Goal: Task Accomplishment & Management: Complete application form

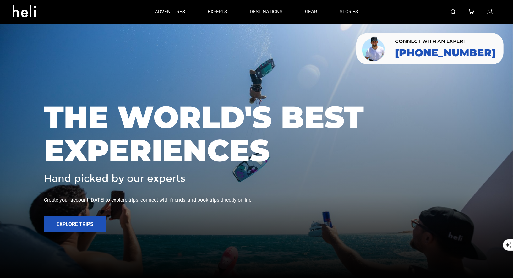
click at [490, 14] on icon at bounding box center [490, 12] width 6 height 8
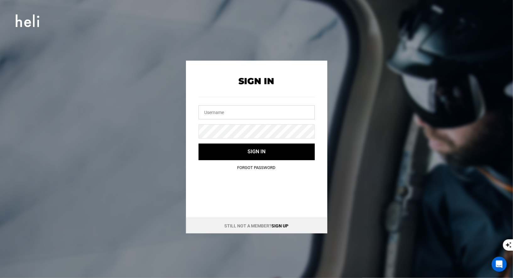
type input "vallenevado@heli.life"
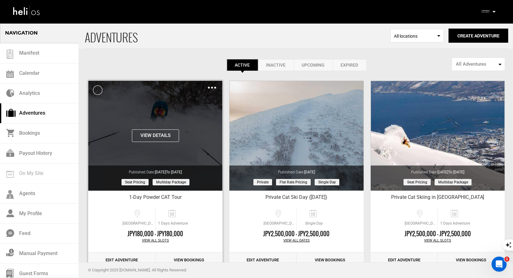
click at [207, 89] on div "View Details Clone De-Activate Share Delete" at bounding box center [155, 86] width 134 height 11
click at [210, 87] on img at bounding box center [212, 88] width 8 height 2
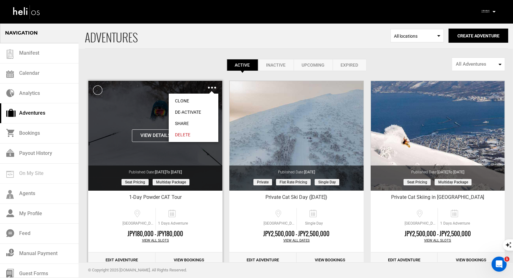
click at [190, 100] on link "Clone" at bounding box center [194, 100] width 50 height 11
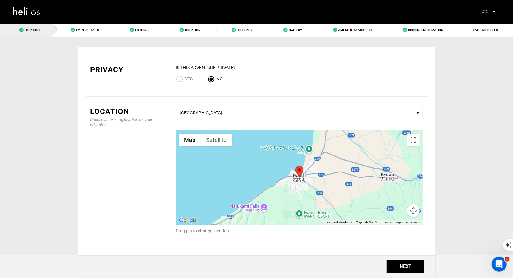
click at [178, 77] on input "Yes" at bounding box center [180, 79] width 9 height 8
radio input "true"
radio input "false"
click at [413, 268] on button "NEXT" at bounding box center [405, 266] width 38 height 13
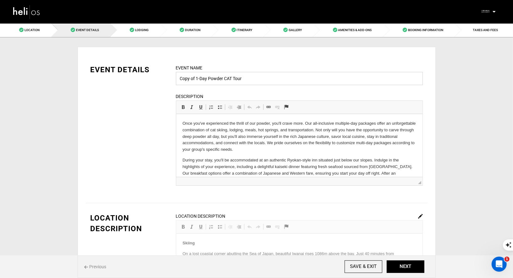
click at [200, 78] on input "Copy of 1-Day Powder CAT Tour" at bounding box center [299, 78] width 247 height 13
drag, startPoint x: 254, startPoint y: 78, endPoint x: 162, endPoint y: 73, distance: 91.8
click at [162, 74] on div "EVENT DETAILS Event Name Copy of 1-Day Powder CAT Tour Event name can not be le…" at bounding box center [256, 128] width 341 height 129
click at [218, 78] on input "[PERSON_NAME]- [PERSON_NAME]" at bounding box center [299, 78] width 247 height 13
click at [215, 79] on input "[PERSON_NAME]- [PERSON_NAME]" at bounding box center [299, 78] width 247 height 13
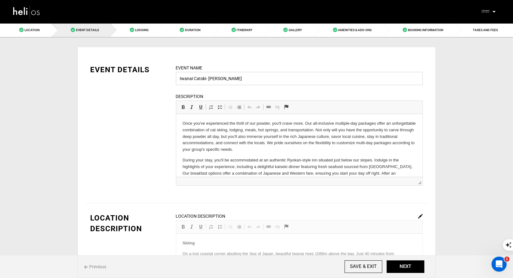
click at [257, 79] on input "Iwanai Catski- [PERSON_NAME]" at bounding box center [299, 78] width 247 height 13
type input "Iwanai Catski- [PERSON_NAME]"
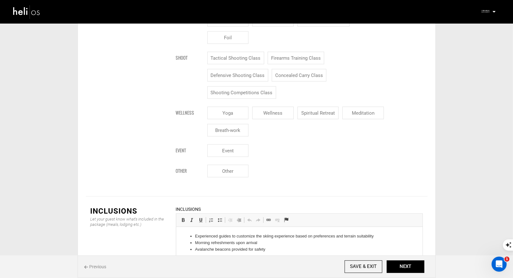
scroll to position [889, 0]
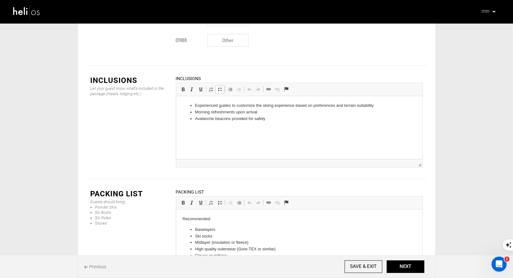
click at [278, 116] on li "Avalanche beacons provided for safety" at bounding box center [299, 118] width 208 height 7
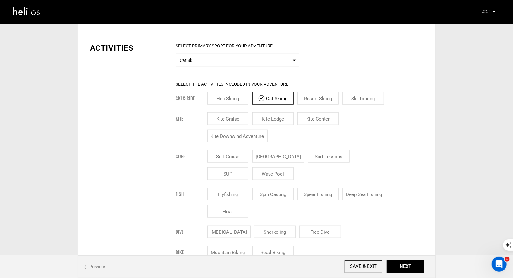
scroll to position [242, 0]
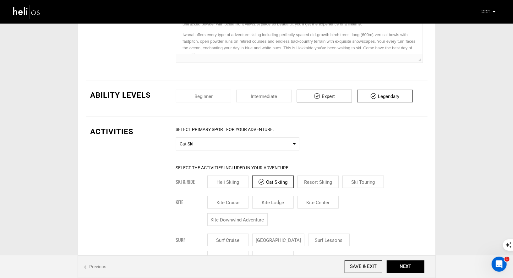
click at [280, 99] on input "checkbox" at bounding box center [264, 96] width 56 height 13
checkbox input "true"
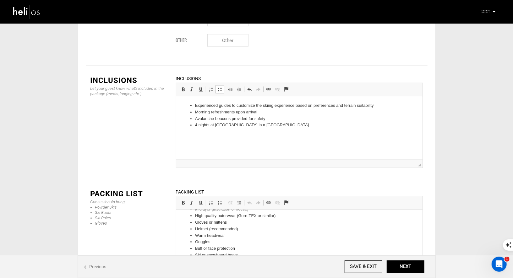
scroll to position [34, 0]
click at [413, 268] on button "NEXT" at bounding box center [405, 266] width 38 height 13
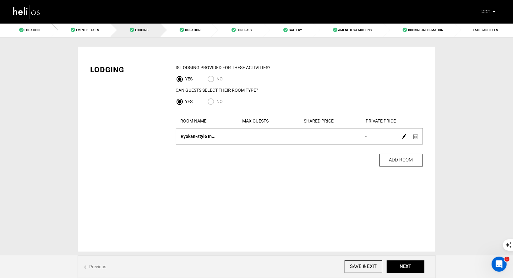
click at [404, 138] on img at bounding box center [403, 136] width 5 height 5
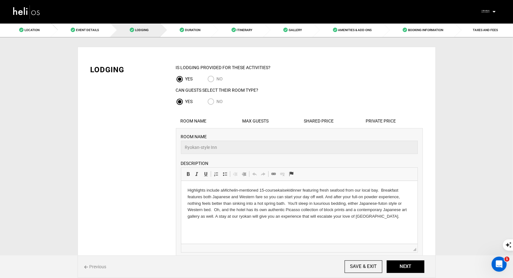
click at [208, 99] on input "No" at bounding box center [211, 102] width 9 height 8
radio input "true"
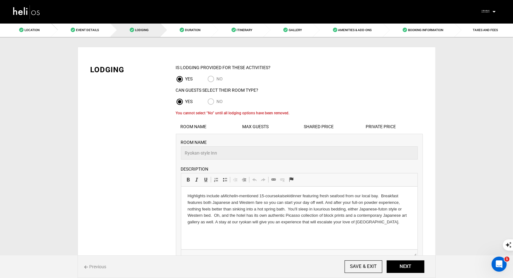
click at [212, 103] on input "No" at bounding box center [211, 102] width 9 height 8
radio input "true"
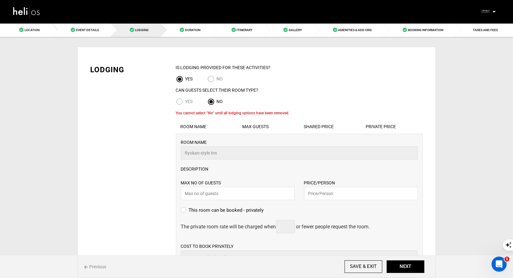
radio input "true"
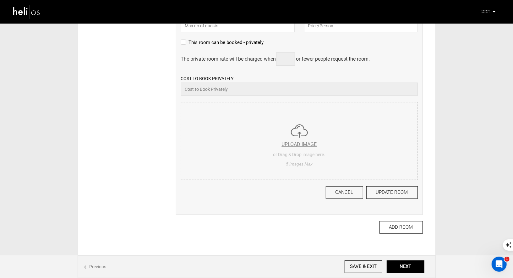
scroll to position [256, 0]
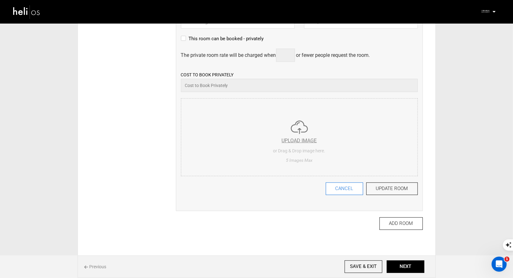
click at [345, 189] on button "CANCEL" at bounding box center [343, 188] width 37 height 13
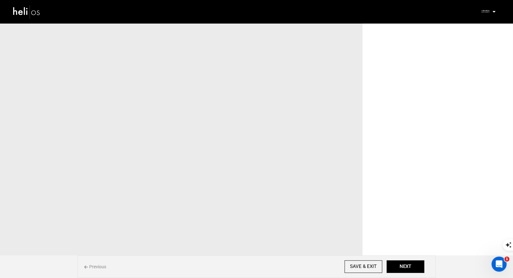
scroll to position [0, 0]
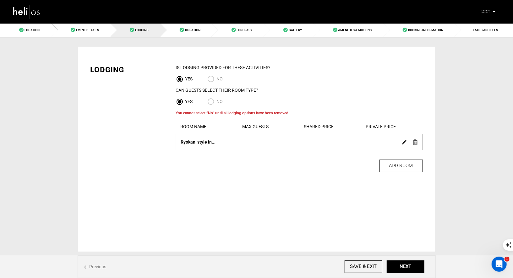
click at [416, 142] on img at bounding box center [415, 141] width 5 height 5
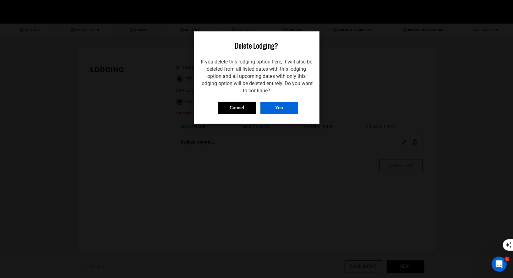
click at [288, 103] on input "Yes" at bounding box center [279, 108] width 38 height 13
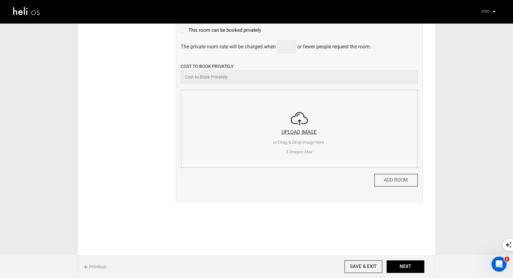
scroll to position [21, 0]
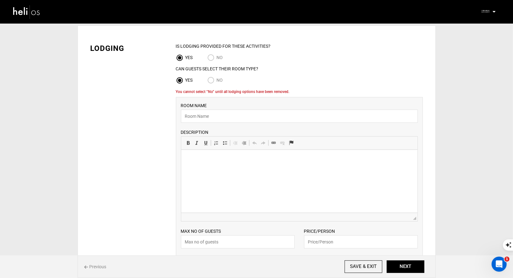
click at [211, 79] on input "No" at bounding box center [211, 81] width 9 height 8
radio input "true"
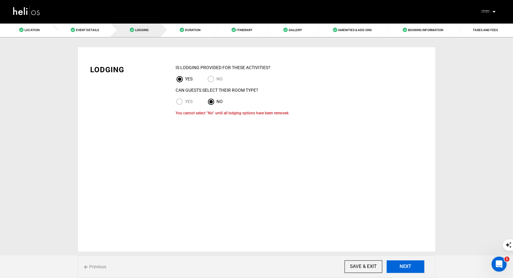
click at [402, 267] on button "NEXT" at bounding box center [405, 266] width 38 height 13
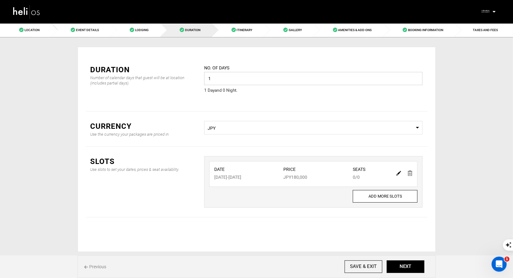
click at [309, 78] on input "1" at bounding box center [313, 78] width 218 height 13
type input "5"
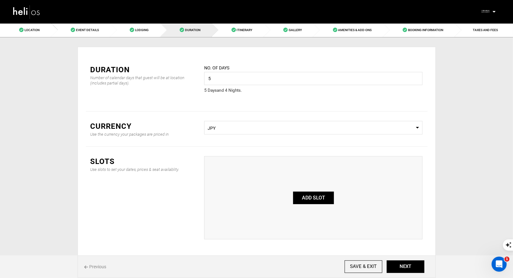
click at [311, 196] on button "ADD SLOT" at bounding box center [313, 197] width 41 height 13
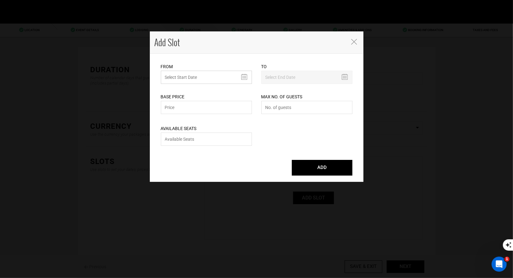
click at [220, 77] on input "text" at bounding box center [206, 77] width 91 height 13
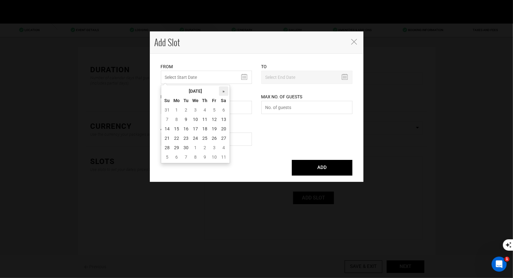
click at [222, 90] on th "»" at bounding box center [223, 90] width 9 height 9
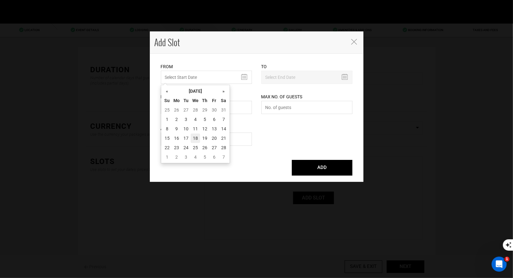
click at [197, 138] on td "18" at bounding box center [195, 137] width 9 height 9
type input "[DATE]"
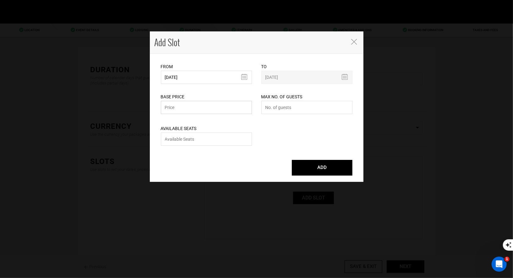
click at [227, 109] on input "text" at bounding box center [206, 107] width 91 height 13
paste input "1,120,000"
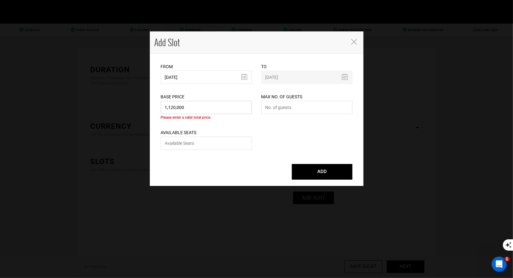
click at [176, 109] on input "1,120,000" at bounding box center [206, 107] width 91 height 13
click at [167, 109] on input "1,120000" at bounding box center [206, 107] width 91 height 13
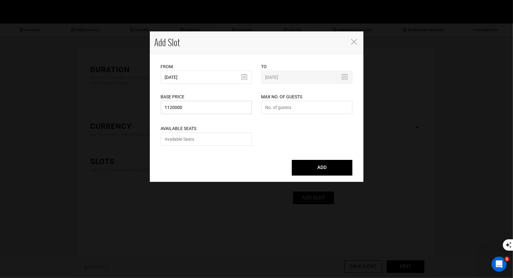
type input "1120000"
click at [315, 115] on div "Max No. of Guests Maximum no. of guests should be less than 999. Please enter n…" at bounding box center [306, 100] width 91 height 32
click at [311, 112] on input "number" at bounding box center [306, 107] width 91 height 13
type input "1"
click at [217, 140] on input "number" at bounding box center [206, 138] width 91 height 13
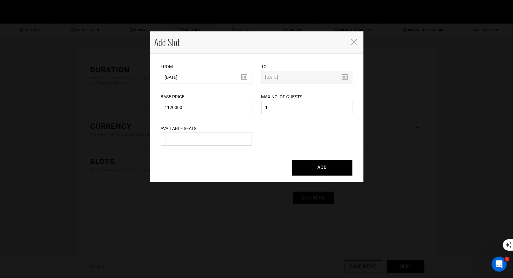
type input "1"
click at [292, 107] on input "1" at bounding box center [306, 107] width 91 height 13
type input "2"
click at [205, 142] on input "1" at bounding box center [206, 138] width 91 height 13
type input "2"
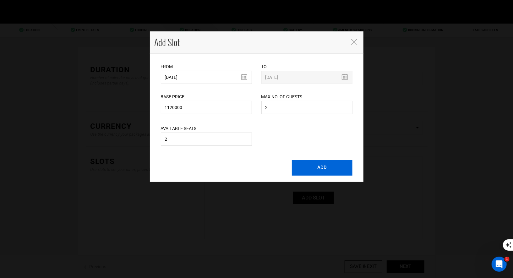
click at [310, 169] on button "ADD" at bounding box center [322, 168] width 61 height 16
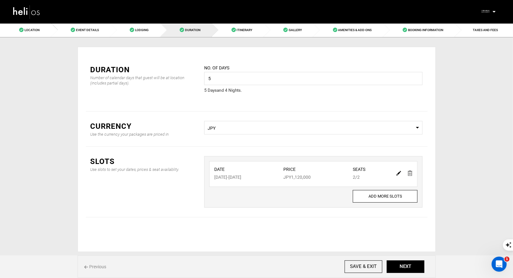
drag, startPoint x: 315, startPoint y: 176, endPoint x: 291, endPoint y: 176, distance: 24.5
click at [291, 176] on div "Price JPY1,120,000" at bounding box center [313, 173] width 69 height 14
copy div "1,120,000"
click at [378, 128] on span "JPY" at bounding box center [312, 128] width 211 height 6
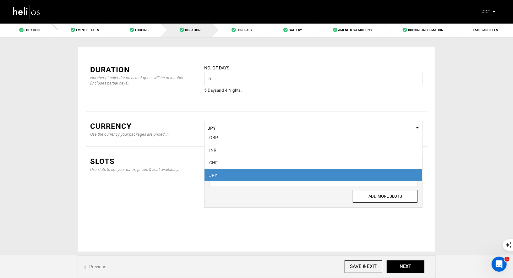
click at [446, 146] on div "Location Event Details Lodging Duration Itinerary Gallery Amenities & Add-Ons B…" at bounding box center [256, 137] width 513 height 229
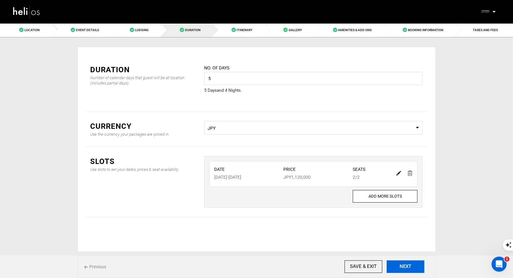
click at [407, 267] on button "NEXT" at bounding box center [405, 266] width 38 height 13
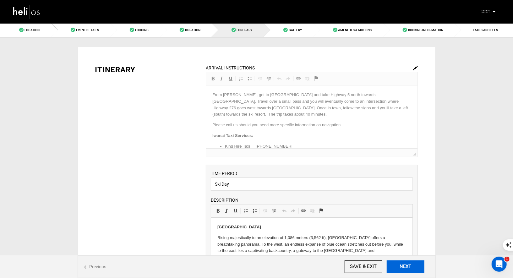
click at [403, 268] on button "NEXT" at bounding box center [405, 266] width 38 height 13
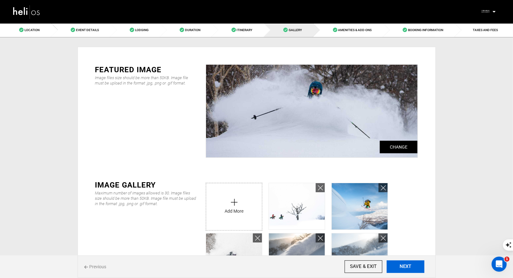
click at [403, 268] on button "NEXT" at bounding box center [405, 266] width 38 height 13
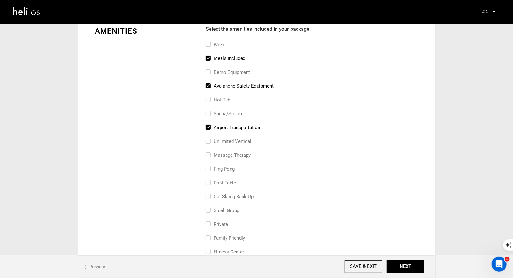
scroll to position [43, 0]
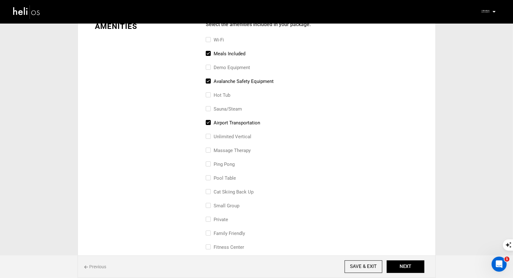
click at [207, 122] on input "airport transportation" at bounding box center [208, 126] width 4 height 14
checkbox input "false"
click at [207, 38] on input "Wi-Fi" at bounding box center [208, 43] width 4 height 14
checkbox input "true"
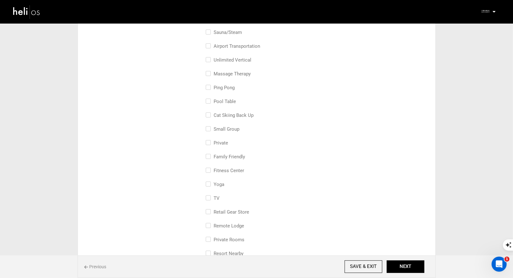
scroll to position [121, 0]
click at [209, 166] on input "fitness center" at bounding box center [208, 172] width 4 height 14
checkbox input "true"
click at [207, 185] on input "Yoga" at bounding box center [208, 186] width 4 height 14
click at [207, 181] on input "Yoga" at bounding box center [208, 186] width 4 height 14
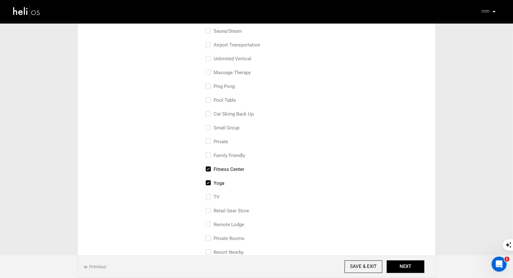
checkbox input "false"
click at [207, 195] on input "TV" at bounding box center [208, 200] width 4 height 14
checkbox input "true"
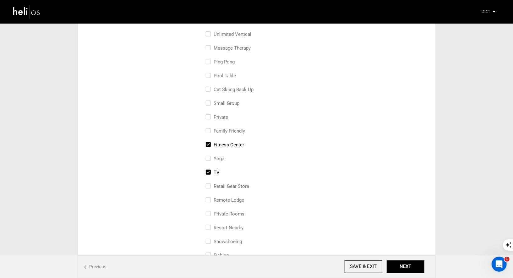
scroll to position [151, 0]
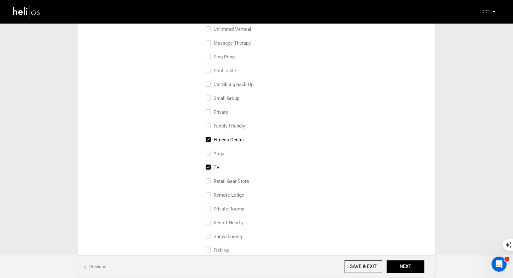
click at [210, 179] on input "retail gear store" at bounding box center [208, 184] width 4 height 14
checkbox input "true"
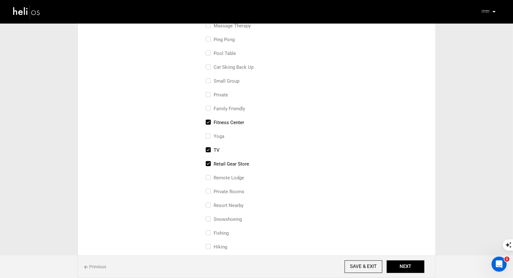
scroll to position [169, 0]
click at [207, 176] on input "remote lodge" at bounding box center [208, 180] width 4 height 14
checkbox input "true"
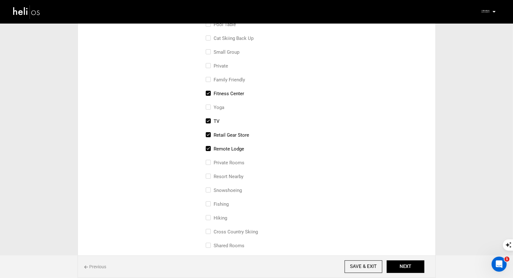
scroll to position [201, 0]
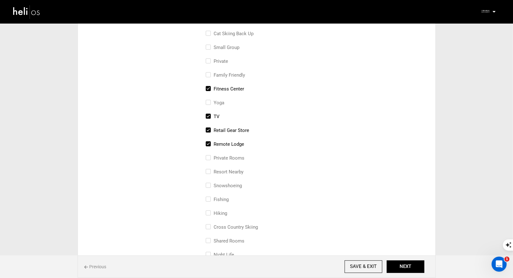
click at [208, 172] on input "resort nearby" at bounding box center [208, 175] width 4 height 14
checkbox input "true"
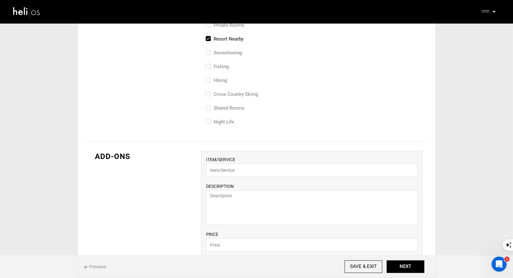
scroll to position [389, 0]
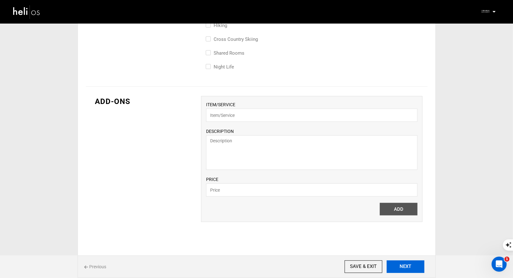
click at [400, 269] on button "NEXT" at bounding box center [405, 266] width 38 height 13
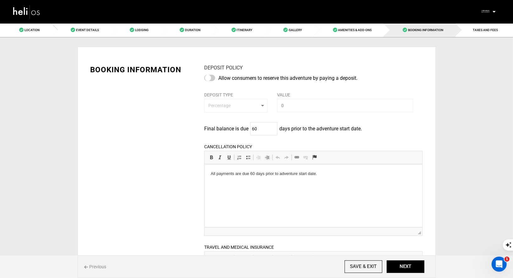
click at [411, 259] on div "Previous SAVE & EXIT NEXT" at bounding box center [257, 266] width 358 height 23
click at [402, 267] on button "NEXT" at bounding box center [405, 266] width 38 height 13
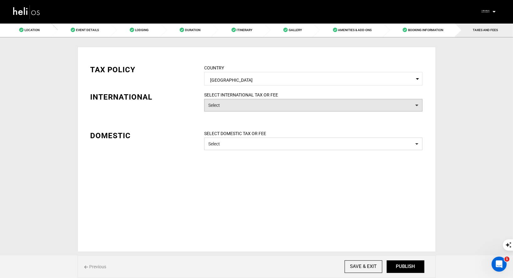
click at [330, 107] on button "Select" at bounding box center [313, 105] width 218 height 13
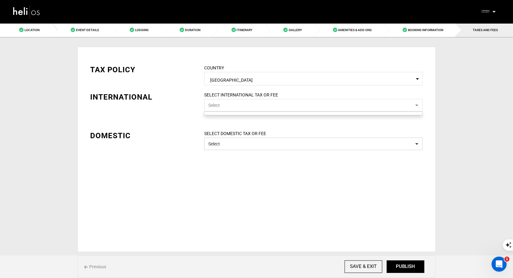
click at [330, 107] on button "Select" at bounding box center [313, 105] width 218 height 13
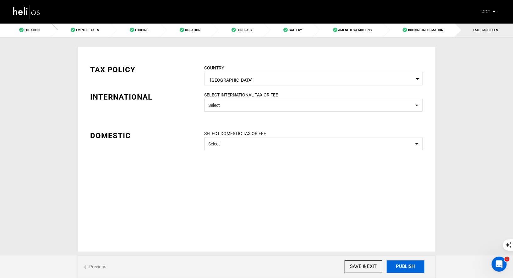
click at [412, 270] on button "PUBLISH" at bounding box center [405, 266] width 38 height 13
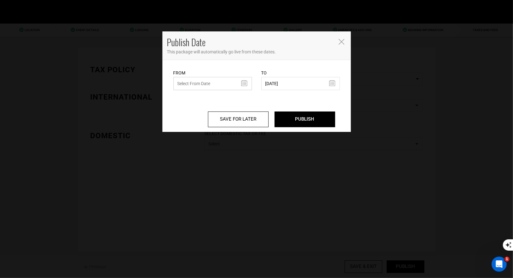
click at [245, 81] on input "text" at bounding box center [212, 83] width 78 height 13
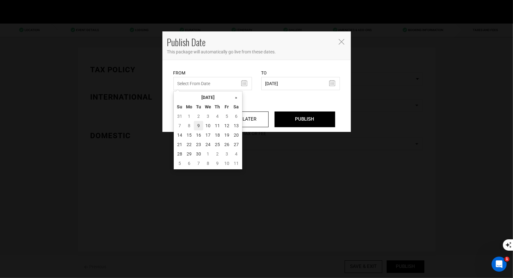
click at [201, 124] on td "9" at bounding box center [198, 125] width 9 height 9
type input "[DATE]"
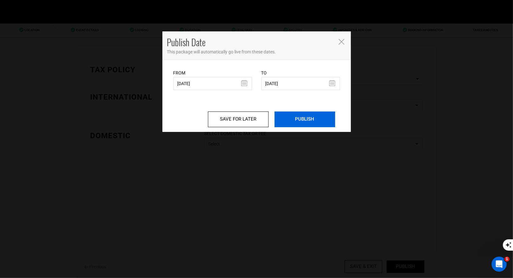
click at [319, 122] on input "PUBLISH" at bounding box center [304, 119] width 61 height 16
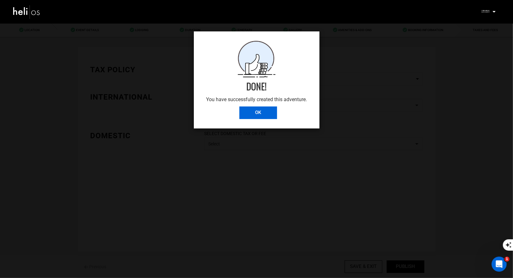
click at [253, 113] on input "OK" at bounding box center [258, 112] width 38 height 13
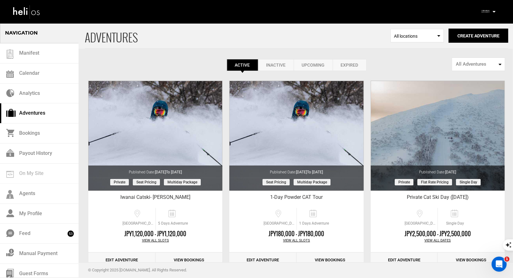
click at [342, 66] on link "Expired" at bounding box center [349, 65] width 34 height 12
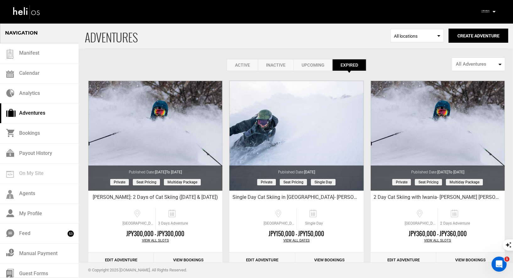
click at [281, 63] on link "Inactive" at bounding box center [275, 65] width 35 height 12
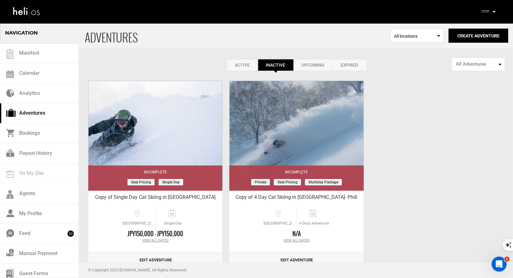
click at [242, 66] on link "Active" at bounding box center [242, 65] width 31 height 12
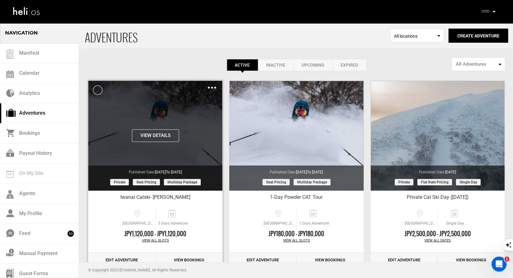
scroll to position [29, 0]
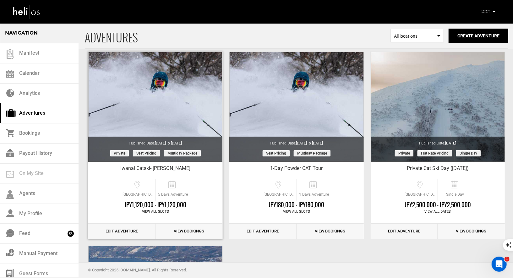
click at [120, 231] on link "Edit Adventure" at bounding box center [121, 230] width 67 height 15
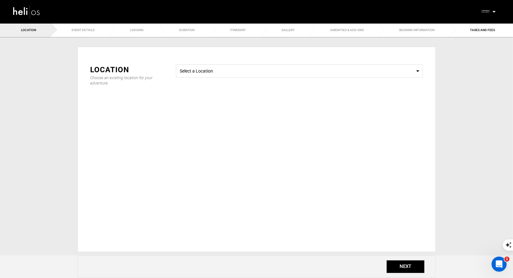
type input "Iwanai Catski- [PERSON_NAME]"
checkbox input "true"
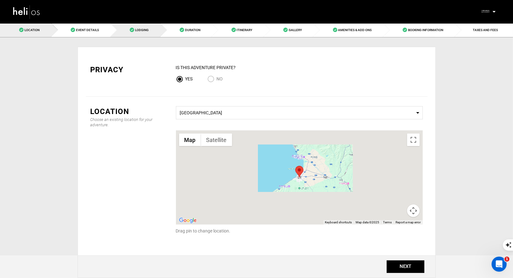
click at [137, 28] on span "Lodging" at bounding box center [141, 29] width 13 height 3
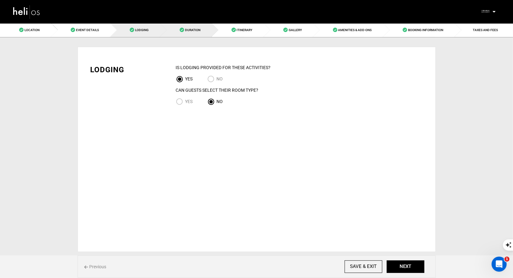
click at [180, 35] on link "Duration" at bounding box center [186, 30] width 52 height 14
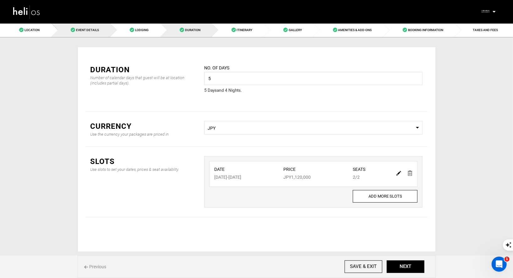
click at [99, 27] on link "Event Details" at bounding box center [80, 30] width 59 height 14
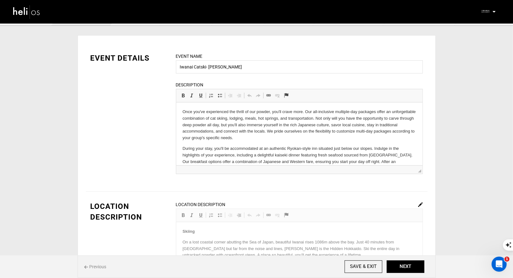
drag, startPoint x: 371, startPoint y: 158, endPoint x: 292, endPoint y: 150, distance: 79.2
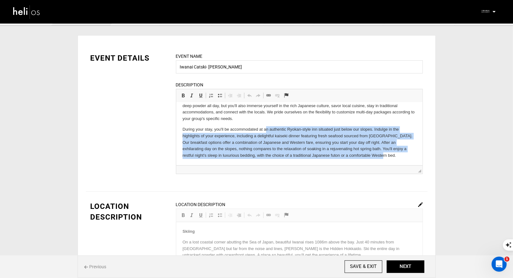
drag, startPoint x: 264, startPoint y: 129, endPoint x: 342, endPoint y: 167, distance: 86.8
click at [342, 165] on html "Once you've experienced the thrill of our powder, you'll crave more. Our all-in…" at bounding box center [299, 124] width 246 height 82
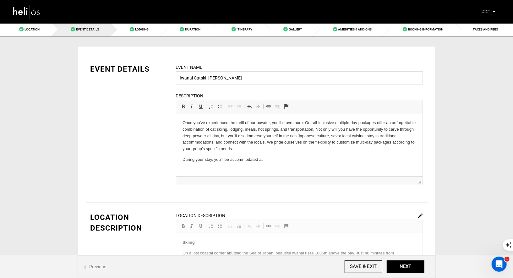
scroll to position [0, 0]
click at [143, 31] on span "Lodging" at bounding box center [141, 29] width 13 height 3
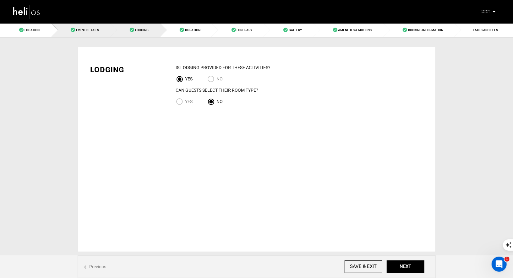
click at [96, 28] on span "Event Details" at bounding box center [87, 29] width 23 height 3
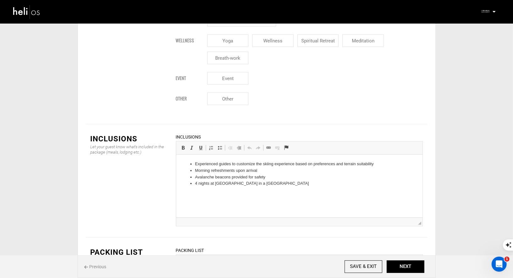
scroll to position [834, 0]
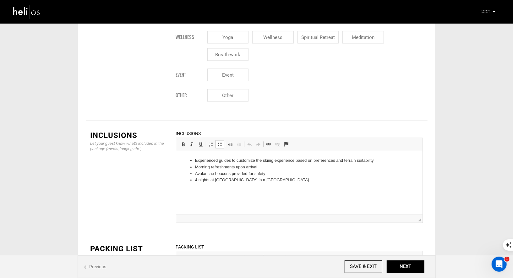
click at [287, 173] on li "Avalanche beacons provided for safety" at bounding box center [299, 173] width 208 height 7
click at [305, 180] on li "4 nights at [GEOGRAPHIC_DATA] in a [GEOGRAPHIC_DATA]" at bounding box center [299, 179] width 208 height 7
click at [331, 195] on html "Experienced guides to customize the skiing experience based on preferences and …" at bounding box center [299, 173] width 246 height 45
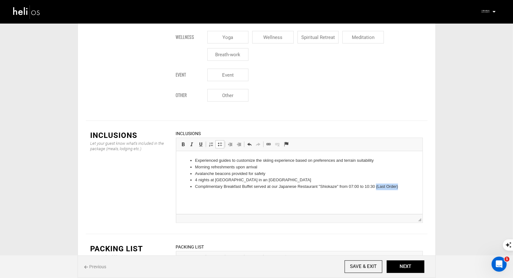
drag, startPoint x: 400, startPoint y: 186, endPoint x: 376, endPoint y: 185, distance: 23.9
click at [376, 185] on li "Complimentary Breakfast Buffet served at our Japanese Restaurant "Shiokaze" fro…" at bounding box center [299, 186] width 208 height 7
click at [275, 185] on li "Complimentary Breakfast Buffet served at our Japanese Restaurant "Shiokaze" fro…" at bounding box center [299, 186] width 208 height 7
click at [359, 196] on html "Experienced guides to customize the skiing experience based on preferences and …" at bounding box center [299, 173] width 246 height 45
click at [376, 185] on li "Complimentary Breakfast Buffet served at Hotel Japanese Restaurant "Shiokaze" f…" at bounding box center [299, 186] width 208 height 7
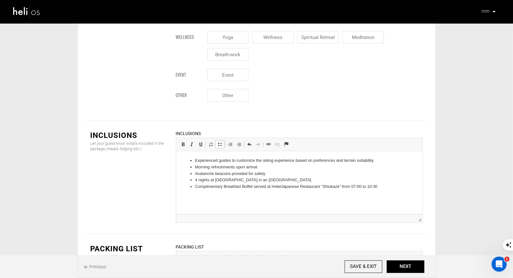
click at [378, 185] on li "Complimentary Breakfast Buffet served at Hotel Japanese Restaurant "Shiokaze" f…" at bounding box center [299, 186] width 208 height 7
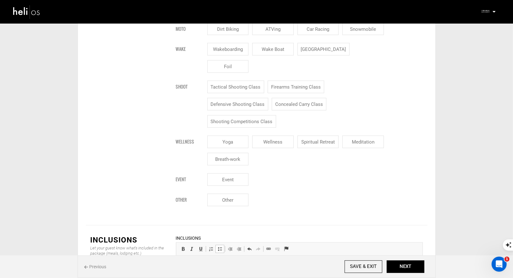
scroll to position [768, 0]
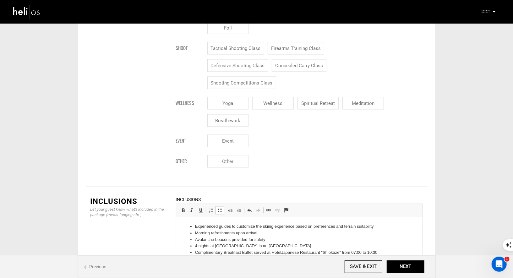
click at [185, 249] on ul "Experienced guides to customize the skiing experience based on preferences and …" at bounding box center [299, 239] width 234 height 33
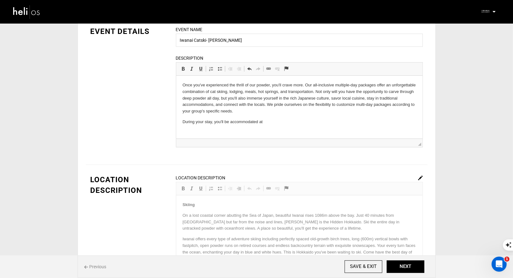
scroll to position [0, 0]
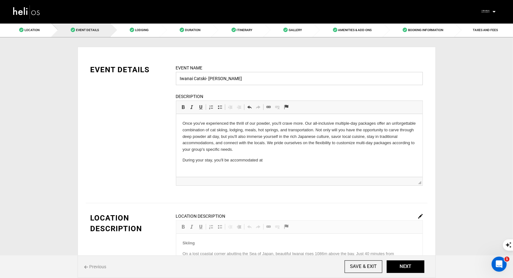
drag, startPoint x: 205, startPoint y: 78, endPoint x: 244, endPoint y: 95, distance: 42.0
click at [212, 81] on input "Iwanai Catski- [PERSON_NAME]" at bounding box center [299, 78] width 247 height 13
click at [206, 79] on input "Iwanai Catski- [PERSON_NAME]" at bounding box center [299, 78] width 247 height 13
type input "Iwanai Catski & Stay at [GEOGRAPHIC_DATA] - [PERSON_NAME]"
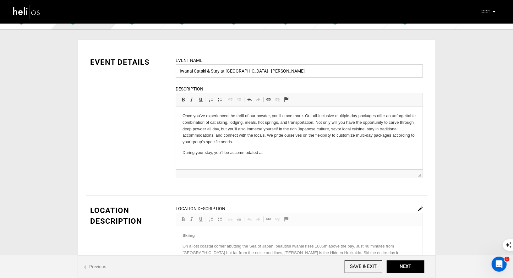
scroll to position [10, 0]
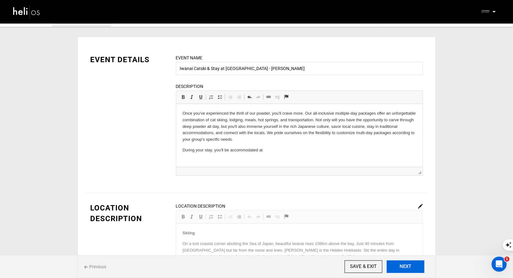
click at [399, 265] on button "NEXT" at bounding box center [405, 266] width 38 height 13
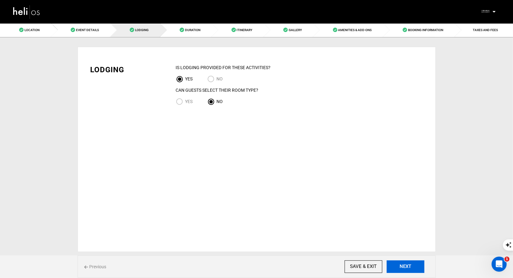
click at [399, 265] on button "NEXT" at bounding box center [405, 266] width 38 height 13
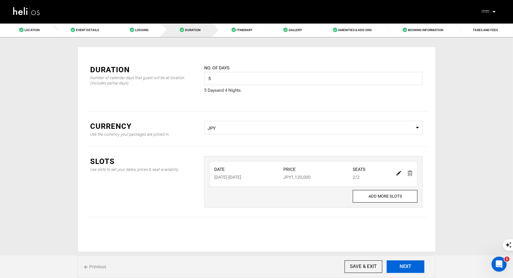
click at [399, 265] on button "NEXT" at bounding box center [405, 266] width 38 height 13
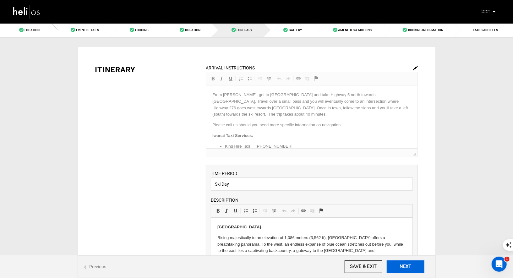
click at [399, 265] on button "NEXT" at bounding box center [405, 266] width 38 height 13
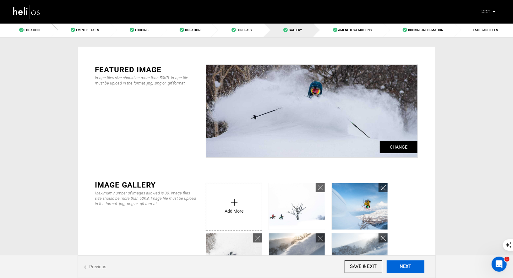
click at [399, 265] on button "NEXT" at bounding box center [405, 266] width 38 height 13
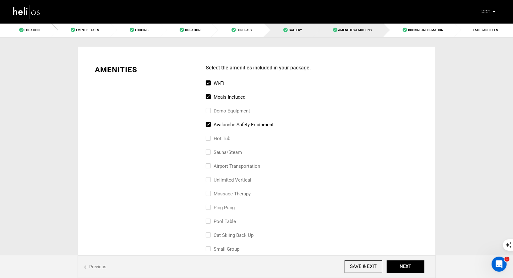
click at [293, 33] on link "Gallery" at bounding box center [289, 30] width 50 height 14
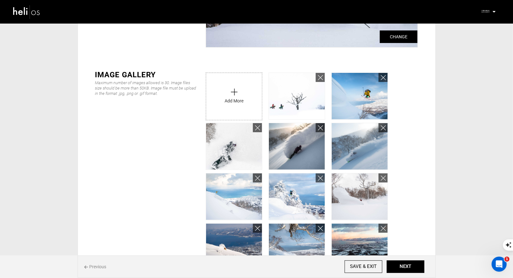
scroll to position [124, 0]
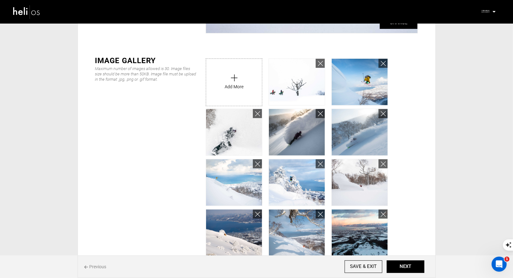
click at [240, 77] on input "file" at bounding box center [234, 81] width 56 height 44
click at [361, 266] on input "SAVE & EXIT" at bounding box center [363, 266] width 38 height 13
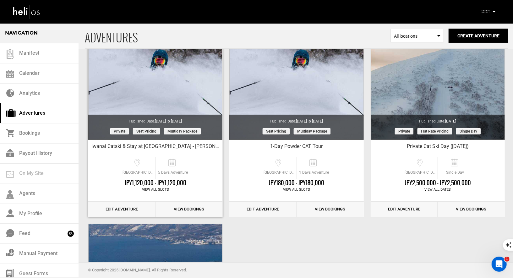
scroll to position [54, 0]
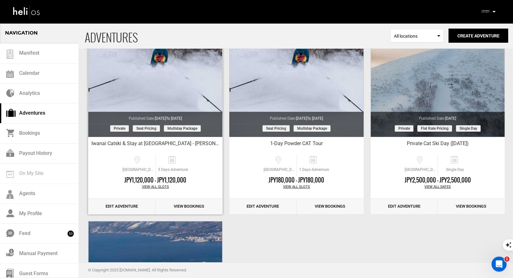
click at [122, 210] on link "Edit Adventure" at bounding box center [121, 206] width 67 height 15
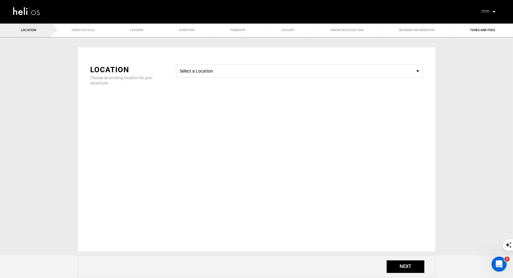
type input "Iwanai Catski & Stay at [GEOGRAPHIC_DATA] - [PERSON_NAME]"
checkbox input "true"
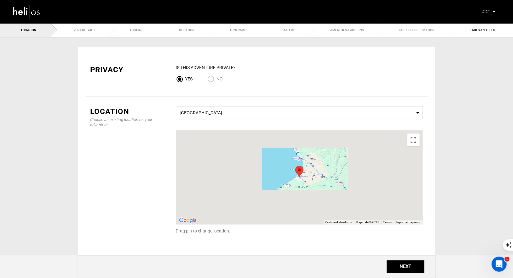
click at [188, 29] on ul "Location Event Details Lodging Duration Itinerary Gallery Amenities & Add-Ons B…" at bounding box center [256, 30] width 513 height 14
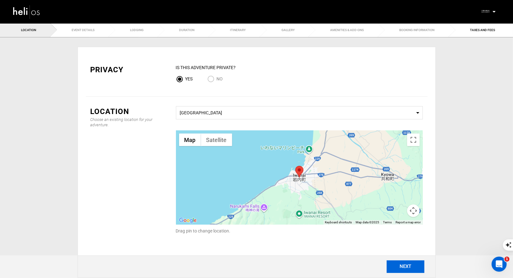
click at [405, 263] on button "NEXT" at bounding box center [405, 266] width 38 height 13
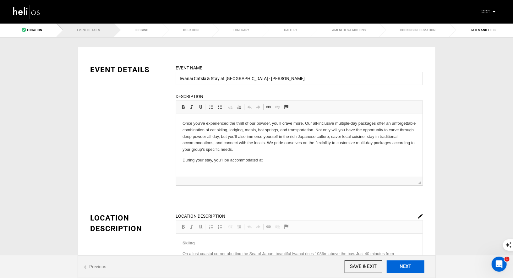
click at [405, 265] on button "NEXT" at bounding box center [405, 266] width 38 height 13
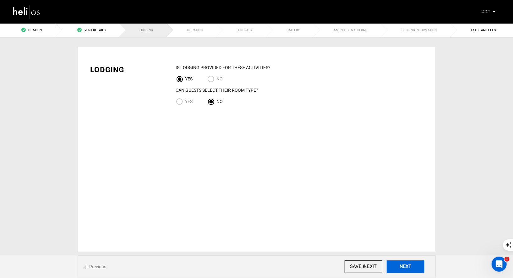
click at [405, 265] on button "NEXT" at bounding box center [405, 266] width 38 height 13
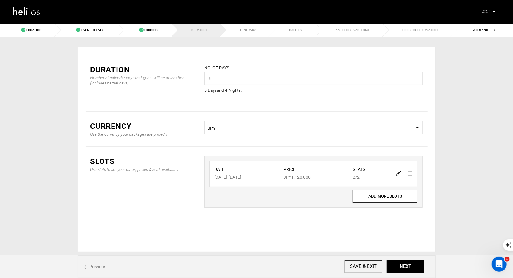
click at [398, 172] on img at bounding box center [398, 173] width 5 height 5
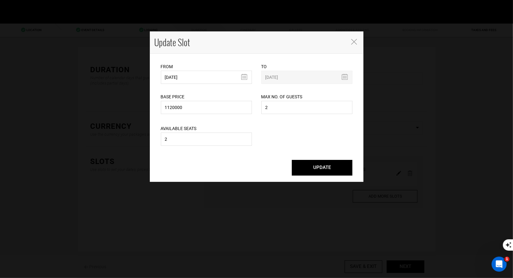
click at [352, 40] on icon "Close" at bounding box center [354, 42] width 6 height 6
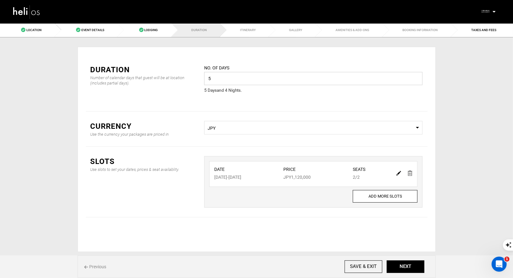
click at [239, 79] on input "5" at bounding box center [313, 78] width 218 height 13
type input "4"
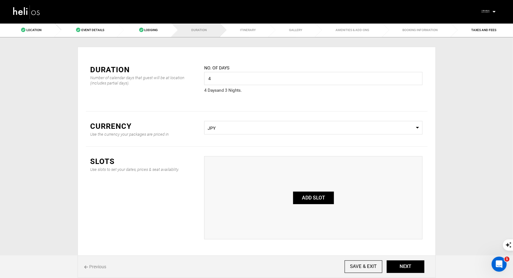
click at [322, 192] on button "ADD SLOT" at bounding box center [313, 197] width 41 height 13
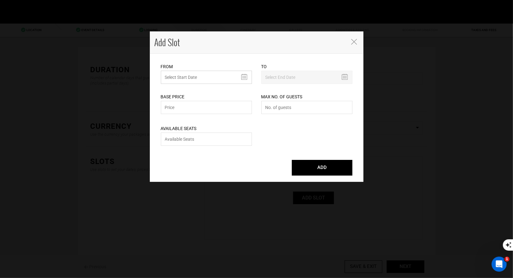
click at [227, 80] on input "text" at bounding box center [206, 77] width 91 height 13
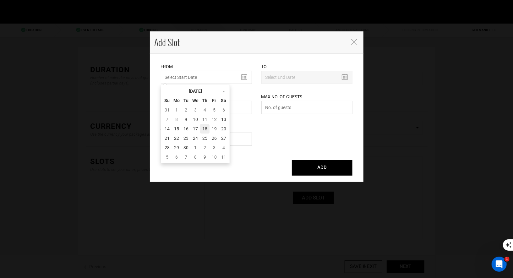
click at [207, 128] on td "18" at bounding box center [204, 128] width 9 height 9
type input "[DATE]"
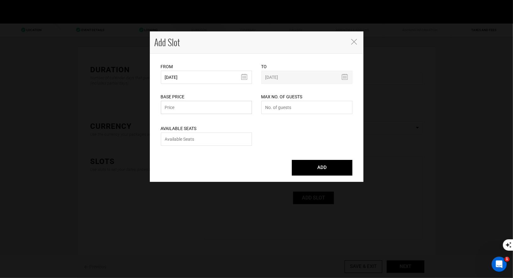
click at [208, 108] on input "text" at bounding box center [206, 107] width 91 height 13
type input "990000"
click at [282, 110] on input "number" at bounding box center [306, 107] width 91 height 13
type input "2"
click at [218, 145] on input "number" at bounding box center [206, 138] width 91 height 13
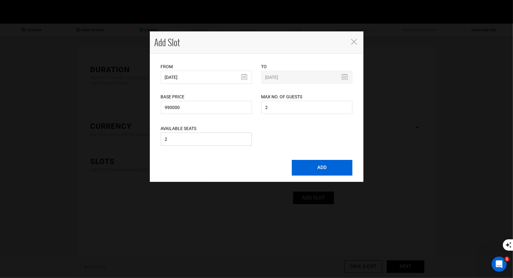
type input "2"
click at [309, 172] on button "ADD" at bounding box center [322, 168] width 61 height 16
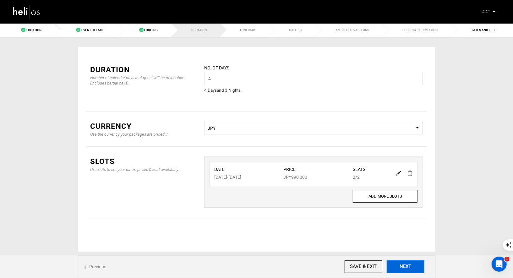
click at [400, 271] on button "NEXT" at bounding box center [405, 266] width 38 height 13
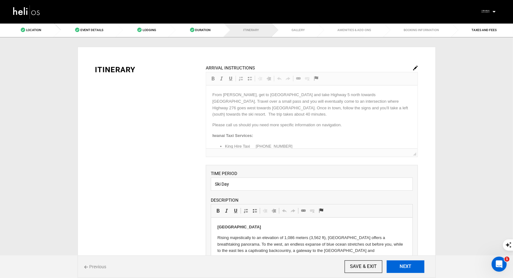
click at [400, 271] on button "NEXT" at bounding box center [405, 266] width 38 height 13
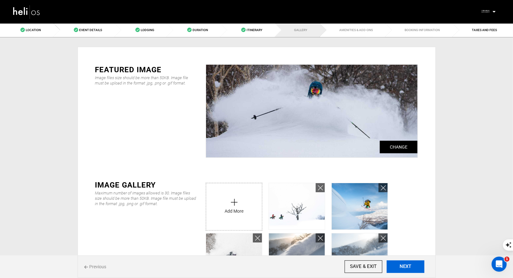
click at [400, 271] on button "NEXT" at bounding box center [405, 266] width 38 height 13
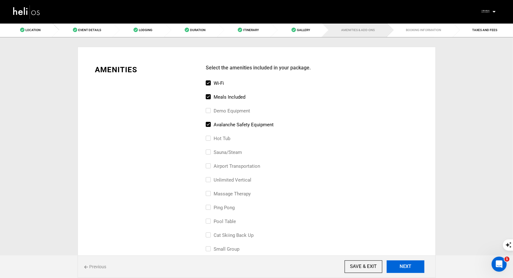
click at [400, 271] on button "NEXT" at bounding box center [405, 266] width 38 height 13
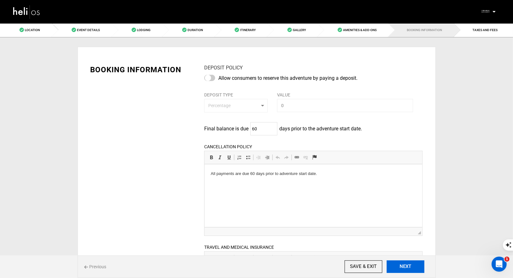
click at [400, 271] on button "NEXT" at bounding box center [405, 266] width 38 height 13
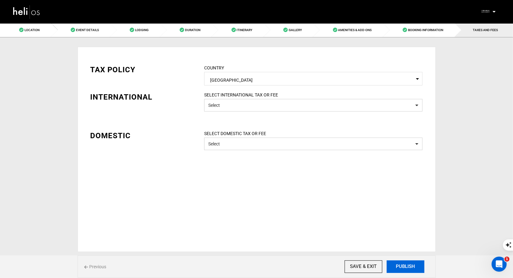
click at [392, 267] on button "PUBLISH" at bounding box center [405, 266] width 38 height 13
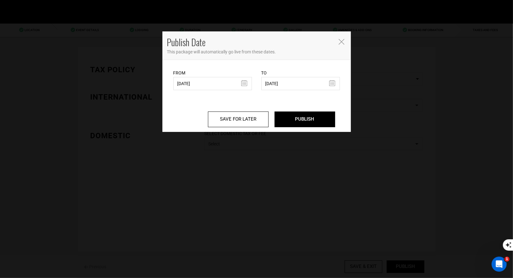
click at [337, 44] on div "Publish Date This package will automatically go live from these dates." at bounding box center [256, 45] width 188 height 29
click at [337, 43] on div "Publish Date This package will automatically go live from these dates." at bounding box center [256, 45] width 188 height 29
click at [344, 42] on span "Close" at bounding box center [342, 41] width 8 height 7
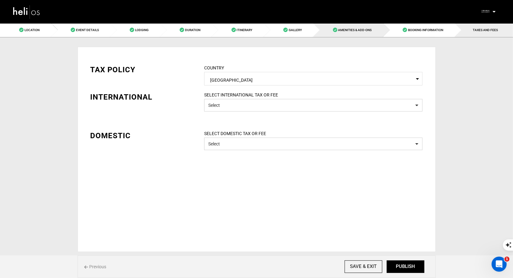
click at [340, 26] on link "Amenities & Add-Ons" at bounding box center [348, 30] width 70 height 14
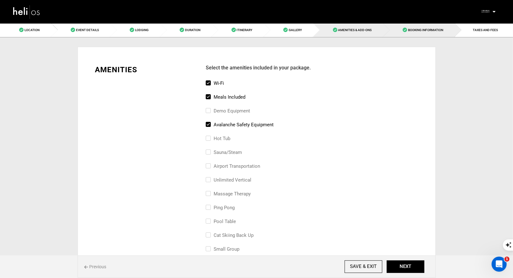
click at [410, 32] on link "Booking Information" at bounding box center [419, 30] width 72 height 14
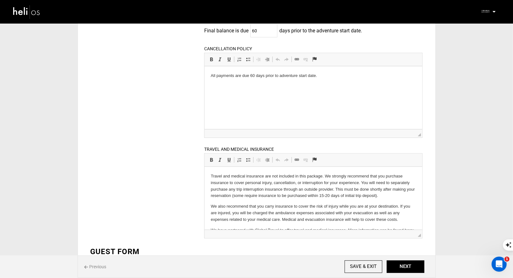
scroll to position [98, 0]
drag, startPoint x: 326, startPoint y: 78, endPoint x: 207, endPoint y: 72, distance: 118.5
click at [208, 72] on html "All payments are due 60 days prior to adventure start date." at bounding box center [312, 75] width 217 height 19
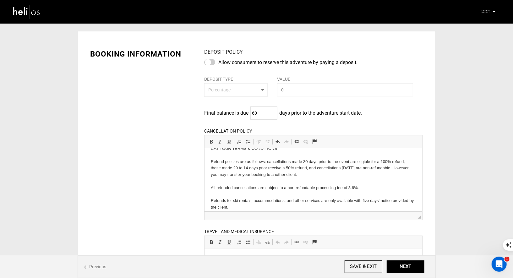
scroll to position [10, 0]
